Goal: Browse casually: Explore the website without a specific task or goal

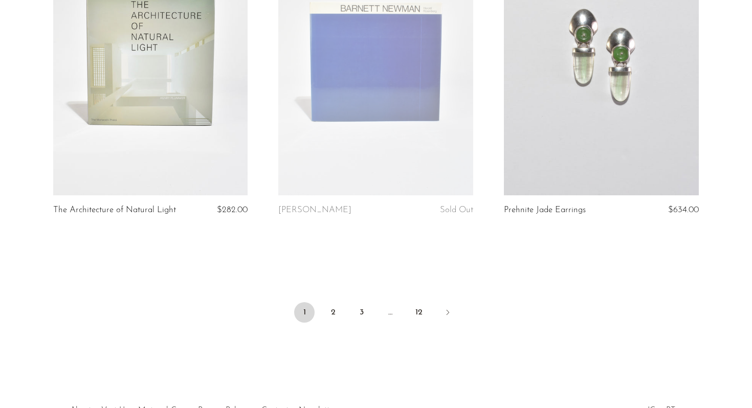
scroll to position [3769, 0]
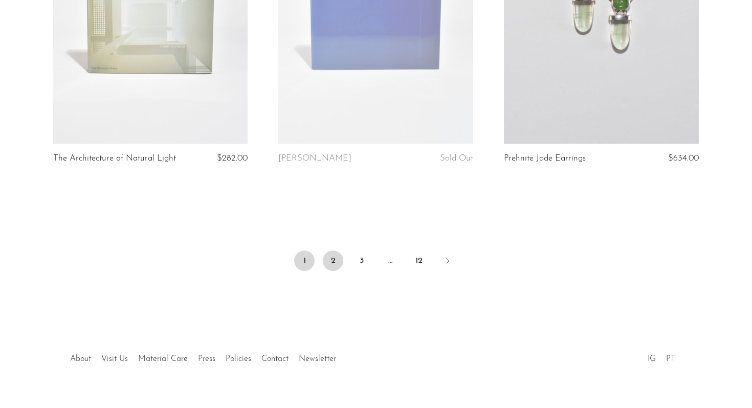
click at [328, 251] on link "2" at bounding box center [333, 261] width 20 height 20
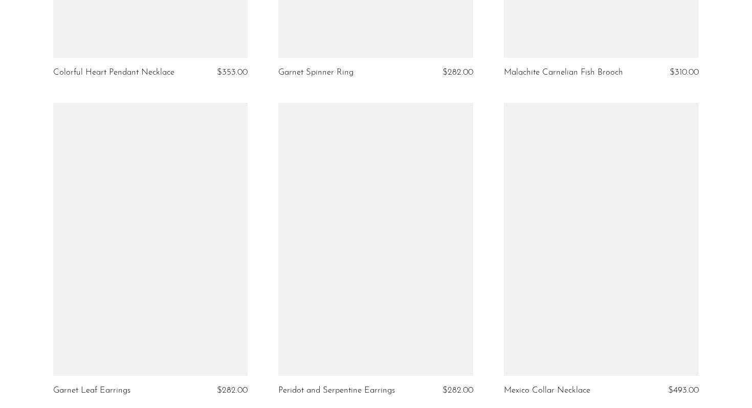
scroll to position [3750, 0]
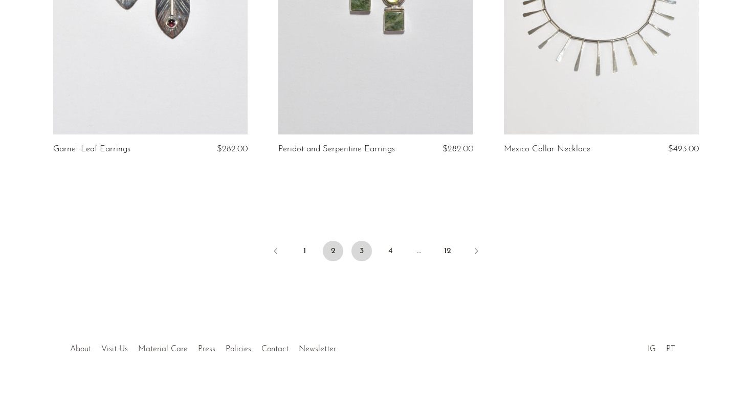
click at [360, 244] on link "3" at bounding box center [361, 251] width 20 height 20
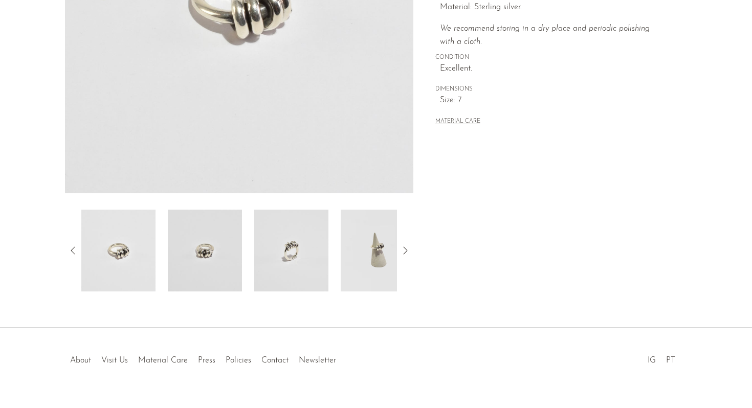
scroll to position [258, 0]
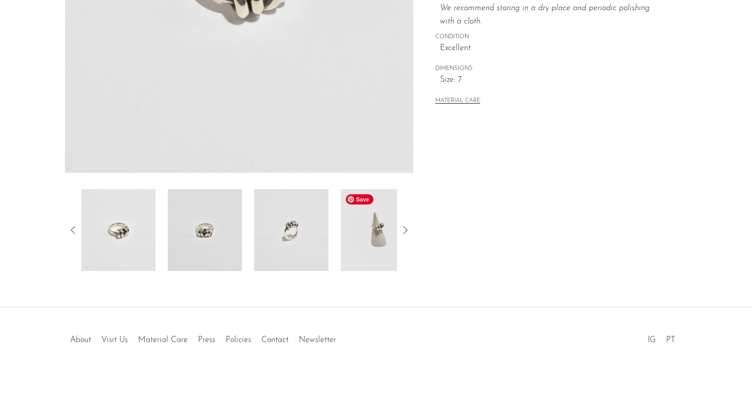
click at [376, 223] on img at bounding box center [378, 230] width 74 height 82
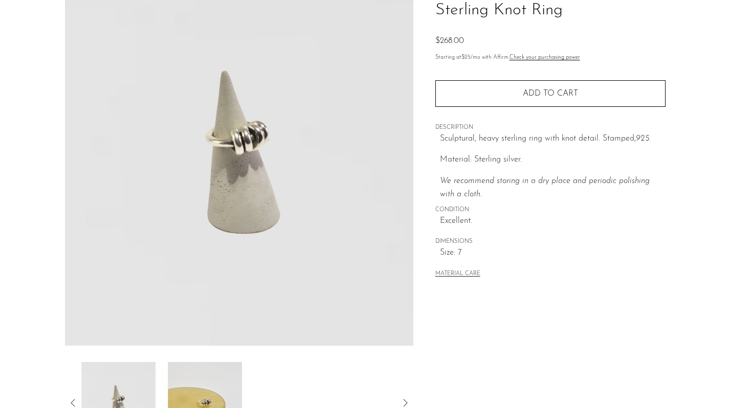
scroll to position [84, 0]
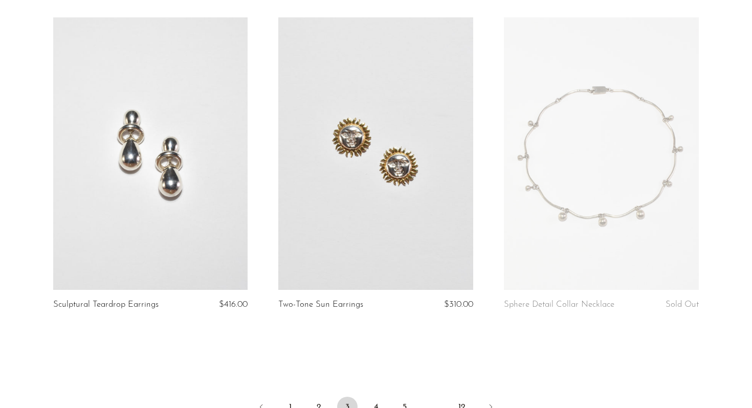
scroll to position [3759, 0]
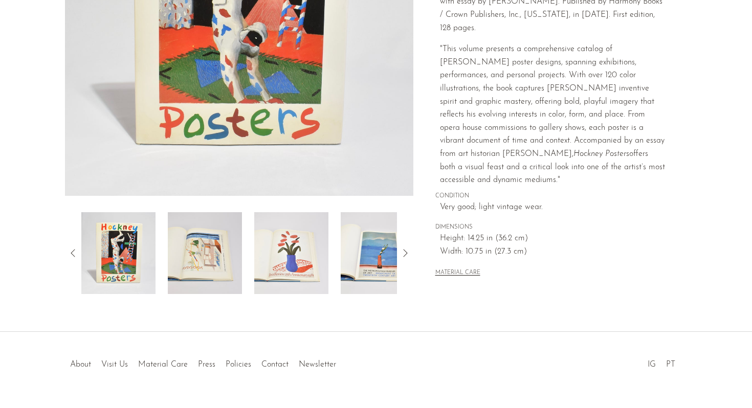
scroll to position [235, 0]
click at [208, 247] on img at bounding box center [205, 253] width 74 height 82
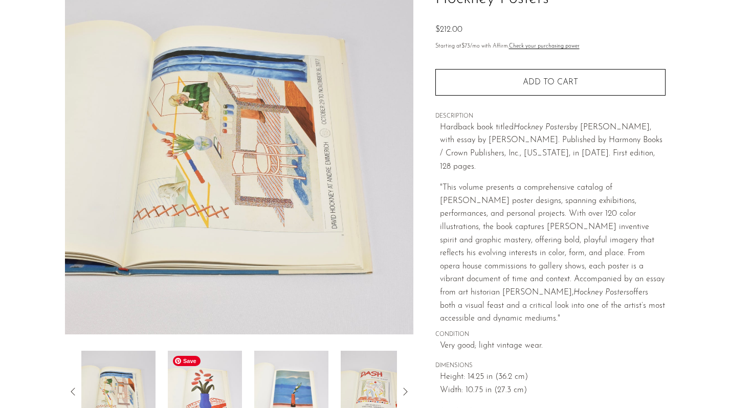
scroll to position [147, 0]
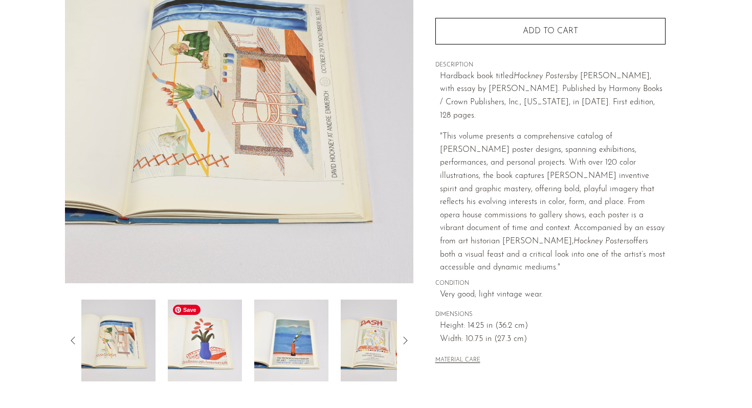
click at [226, 347] on img at bounding box center [205, 341] width 74 height 82
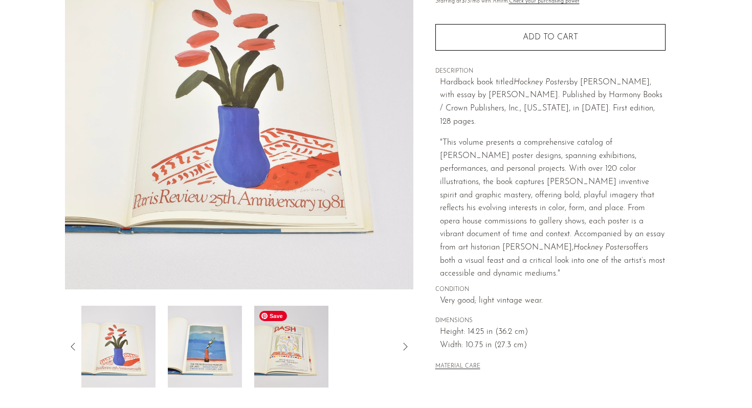
scroll to position [143, 0]
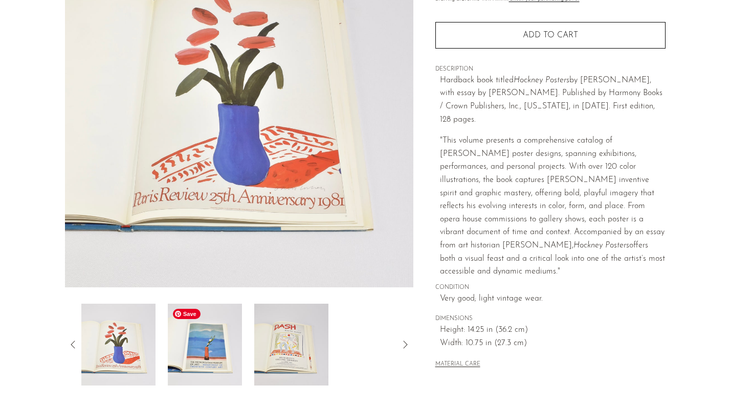
click at [196, 345] on img at bounding box center [205, 345] width 74 height 82
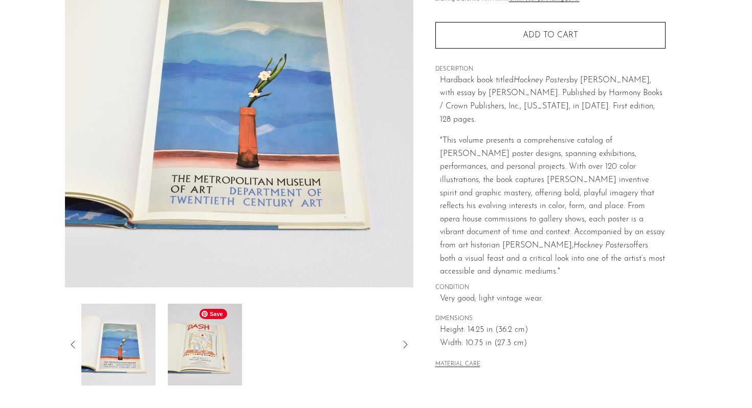
click at [202, 345] on img at bounding box center [205, 345] width 74 height 82
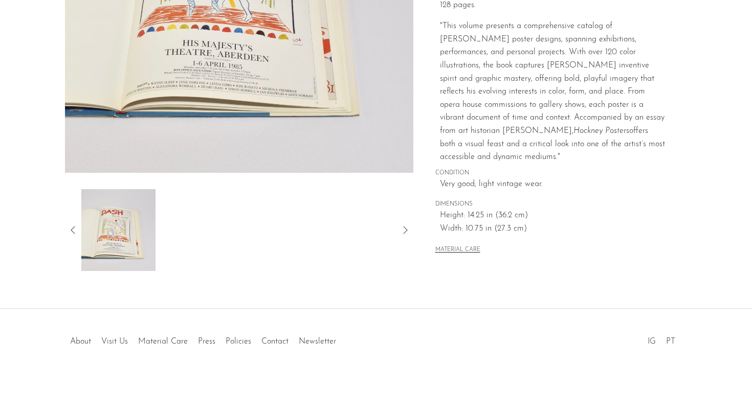
scroll to position [0, 0]
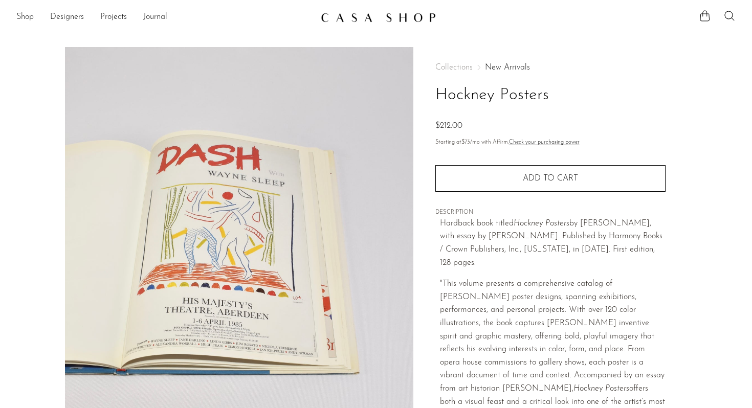
drag, startPoint x: 551, startPoint y: 95, endPoint x: 422, endPoint y: 78, distance: 130.0
click at [422, 78] on div "Collections New Arrivals Hockney Posters $212.00 Starting at $73 /mo with Affir…" at bounding box center [550, 288] width 274 height 483
drag, startPoint x: 453, startPoint y: 97, endPoint x: 355, endPoint y: -32, distance: 162.1
click at [355, 0] on html "Shop Featured New Arrivals Bestsellers" at bounding box center [376, 204] width 752 height 408
click at [516, 86] on h1 "Hockney Posters" at bounding box center [550, 95] width 230 height 26
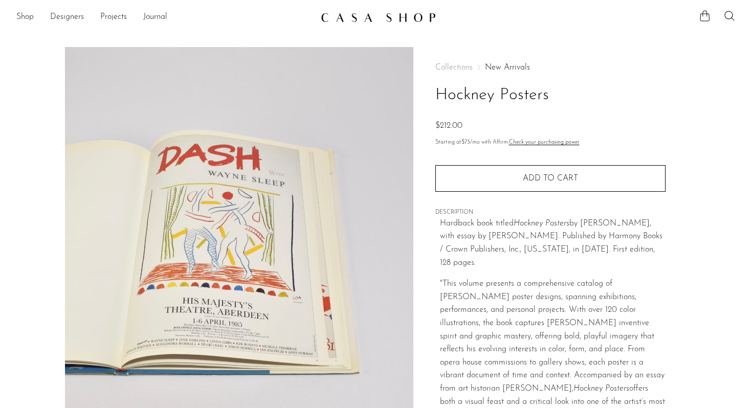
drag, startPoint x: 545, startPoint y: 97, endPoint x: 433, endPoint y: 78, distance: 114.0
click at [433, 78] on div "Collections New Arrivals Hockney Posters $212.00 Starting at $73 /mo with Affir…" at bounding box center [550, 288] width 274 height 483
